Goal: Find specific page/section: Find specific page/section

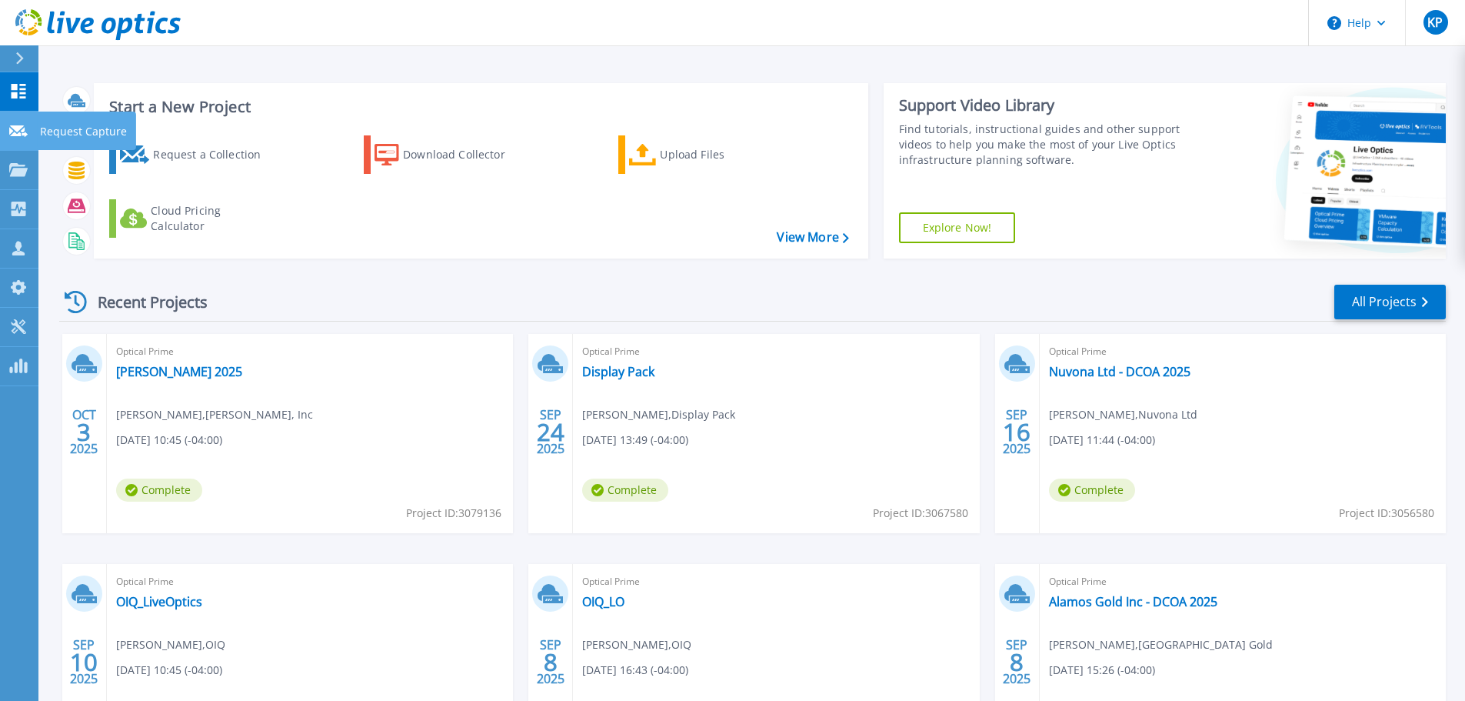
click at [19, 140] on link "Request Capture Request Capture" at bounding box center [19, 131] width 38 height 39
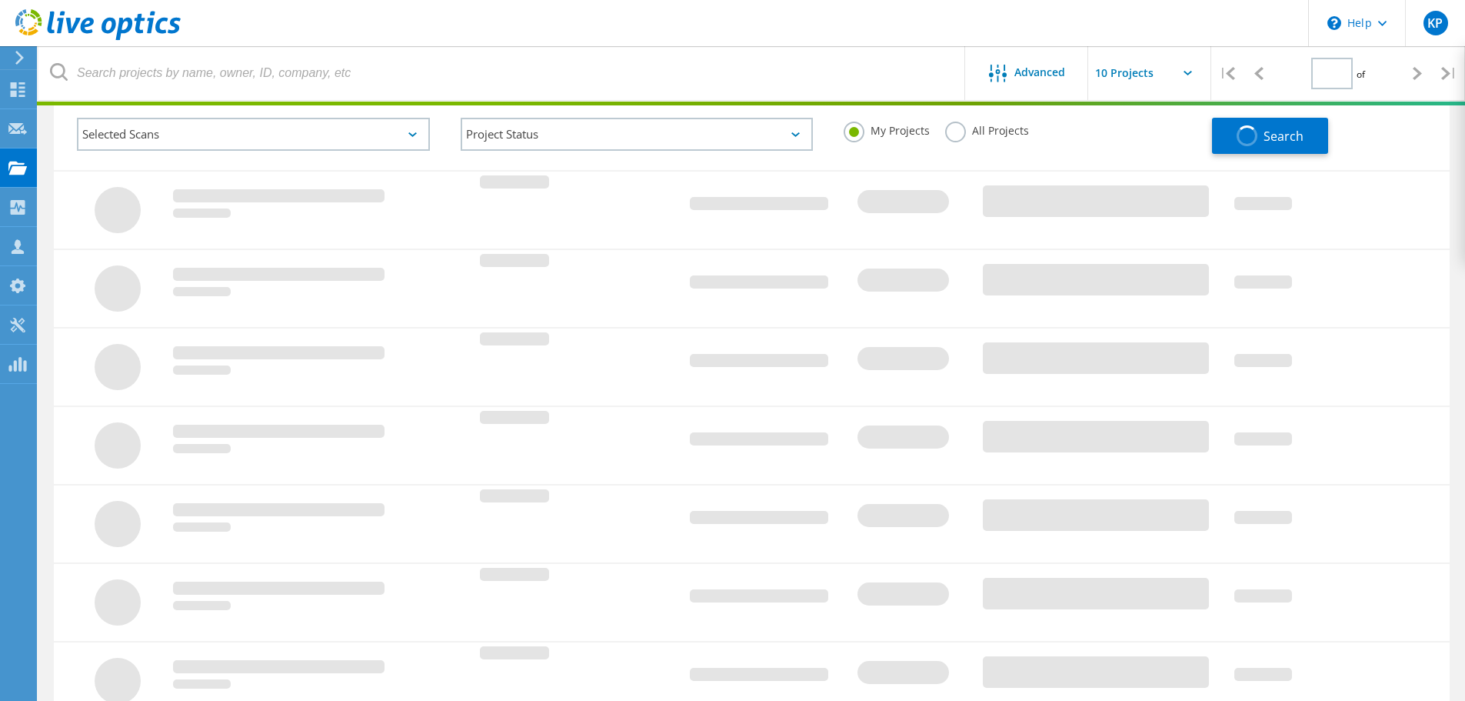
type input "1"
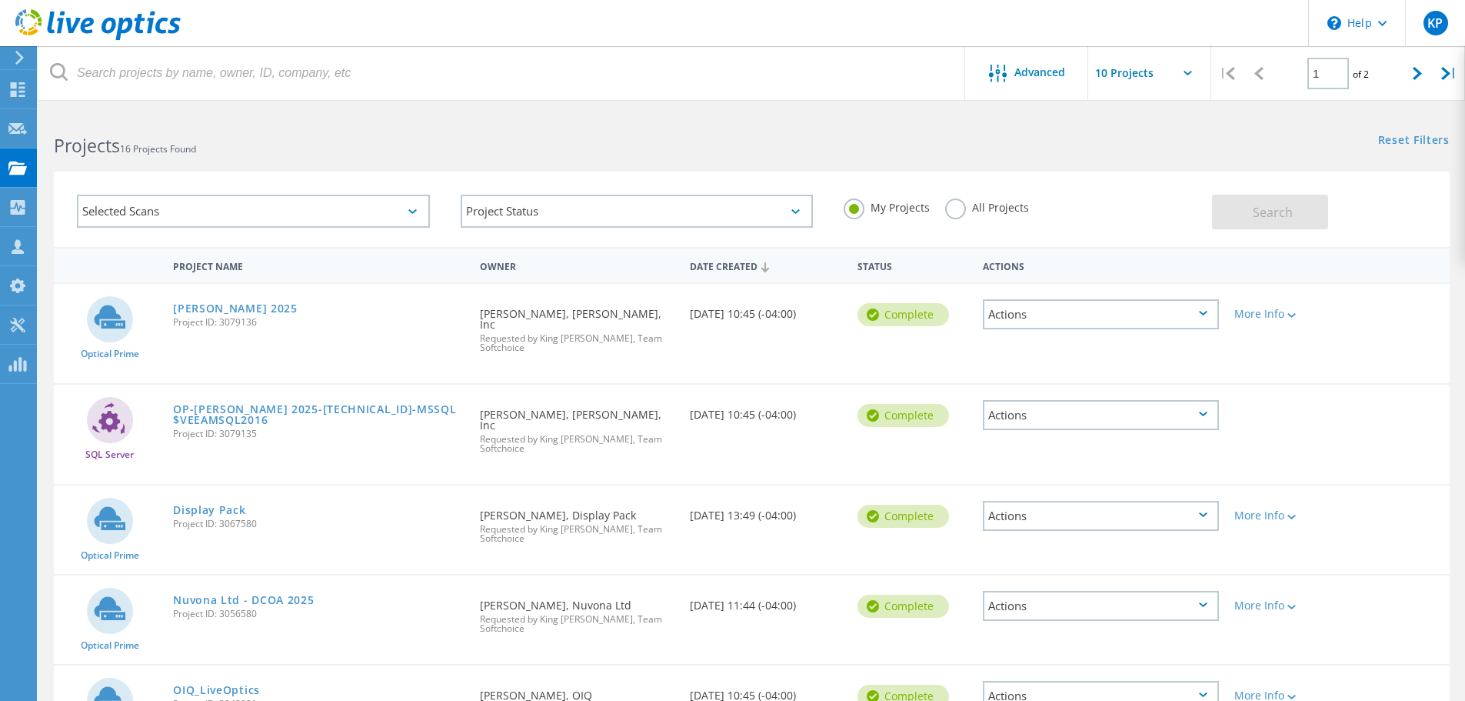
click at [167, 333] on div "[PERSON_NAME] 2025 Project ID: 3079136" at bounding box center [318, 313] width 307 height 58
